Goal: Information Seeking & Learning: Learn about a topic

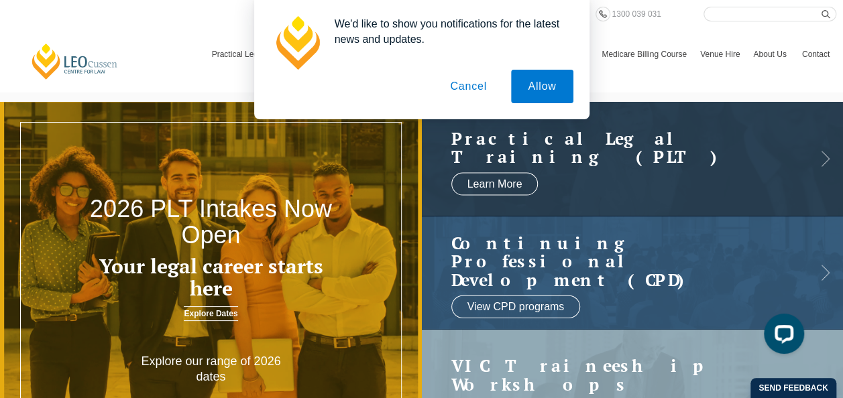
drag, startPoint x: 0, startPoint y: 0, endPoint x: 477, endPoint y: 91, distance: 485.4
click at [477, 91] on button "Cancel" at bounding box center [468, 87] width 70 height 34
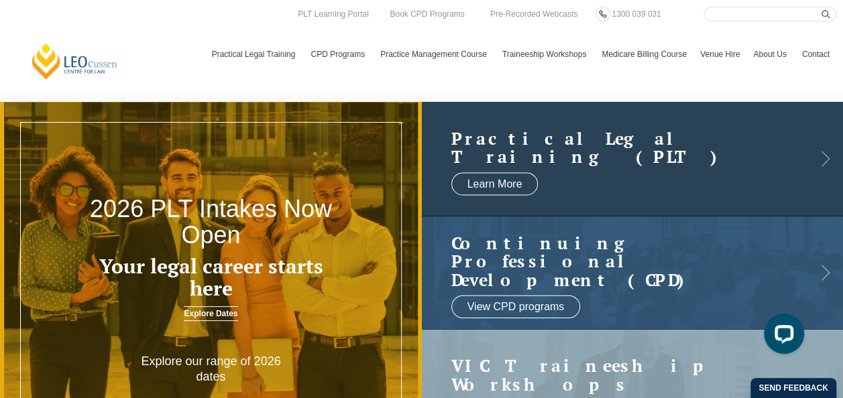
drag, startPoint x: 747, startPoint y: 0, endPoint x: 466, endPoint y: 153, distance: 319.4
click at [466, 153] on h2 "Practical Legal Training (PLT)" at bounding box center [619, 147] width 336 height 37
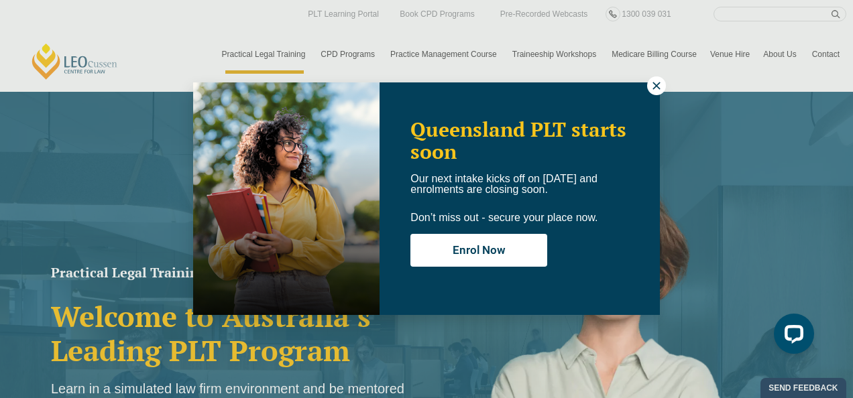
click at [808, 117] on div "Queensland PLT starts soon Our next intake kicks off on 22 September and enrolm…" at bounding box center [426, 199] width 853 height 398
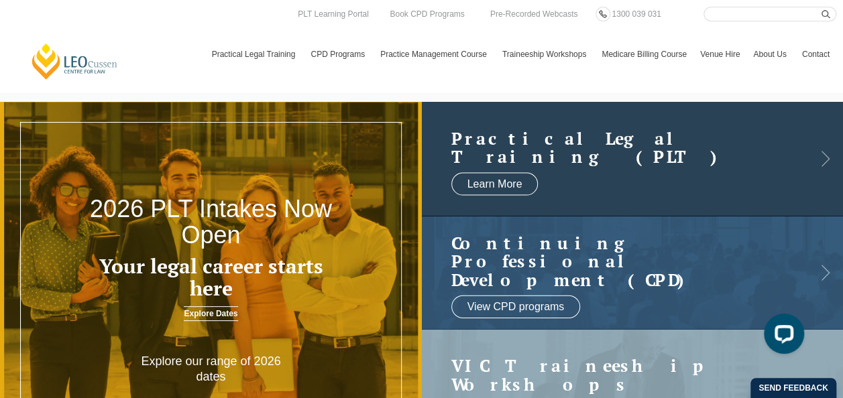
drag, startPoint x: 548, startPoint y: 147, endPoint x: 627, endPoint y: 129, distance: 81.0
click at [627, 129] on h2 "Practical Legal Training (PLT)" at bounding box center [619, 147] width 336 height 37
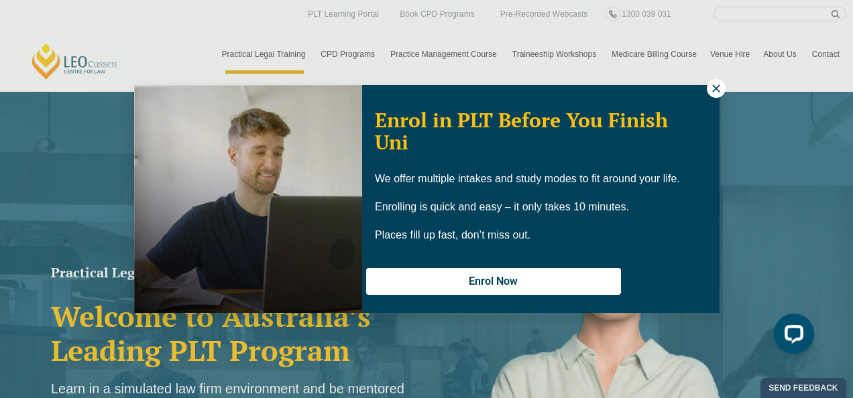
drag, startPoint x: 639, startPoint y: 1, endPoint x: 701, endPoint y: 110, distance: 125.5
click at [701, 110] on p "Enrol in PLT Before You Finish Uni" at bounding box center [541, 131] width 332 height 44
click at [822, 223] on div "Enrol in PLT Before You Finish Uni We offer multiple intakes and study modes to…" at bounding box center [426, 199] width 853 height 398
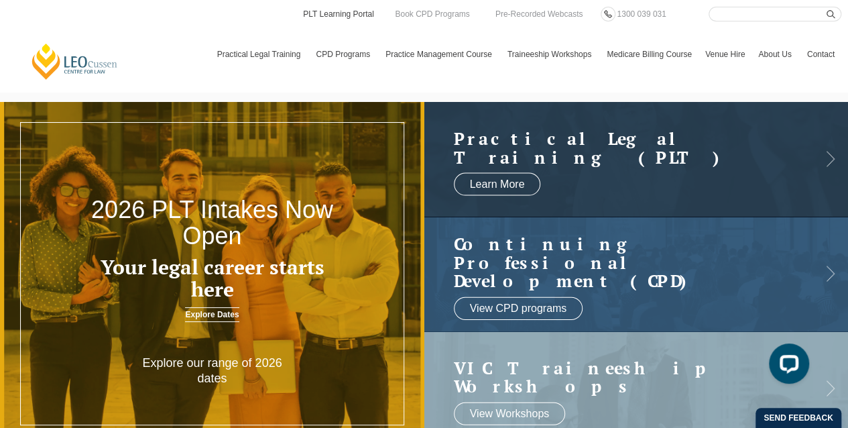
click at [345, 13] on link "PLT Learning Portal" at bounding box center [339, 14] width 74 height 15
